Goal: Information Seeking & Learning: Learn about a topic

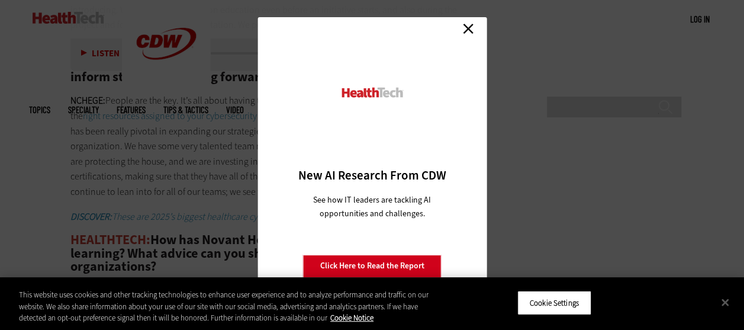
scroll to position [2114, 0]
click at [468, 31] on link "Close" at bounding box center [469, 29] width 18 height 18
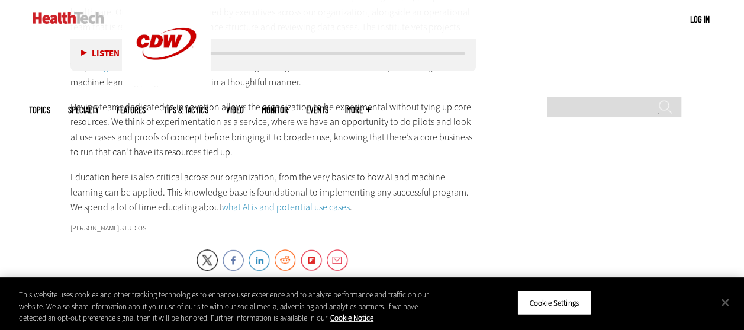
scroll to position [2447, 0]
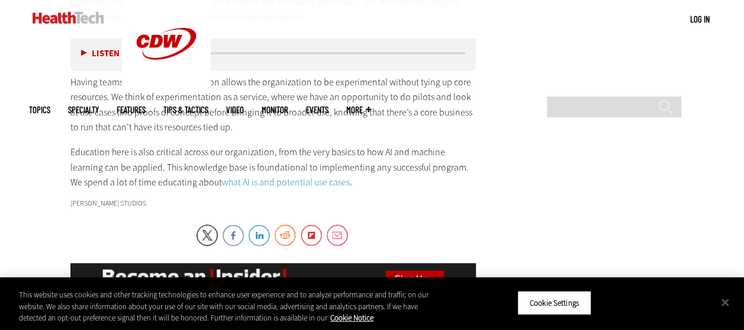
click at [227, 176] on link "what AI is and potential use cases" at bounding box center [286, 182] width 128 height 12
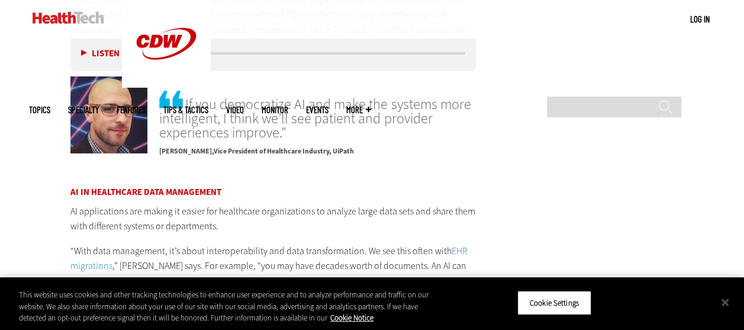
scroll to position [2003, 0]
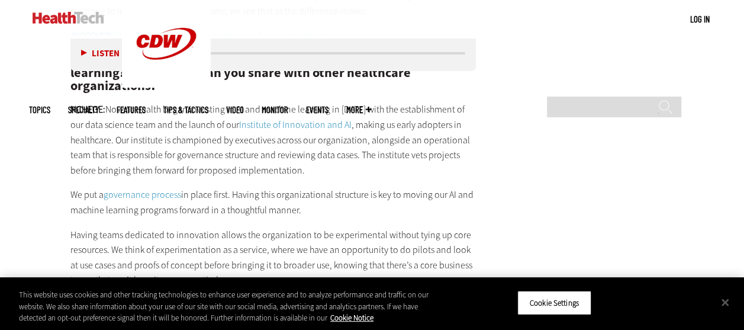
scroll to position [2293, 0]
